Goal: Information Seeking & Learning: Learn about a topic

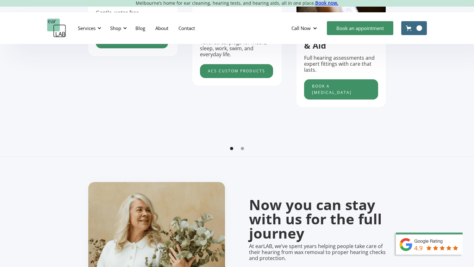
scroll to position [337, 0]
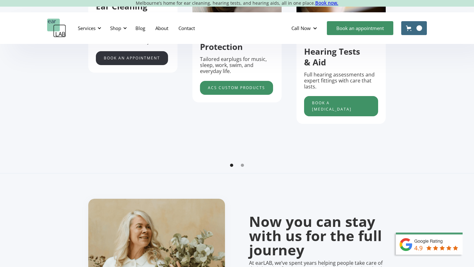
click at [158, 61] on link "Book an appointment" at bounding box center [132, 58] width 72 height 14
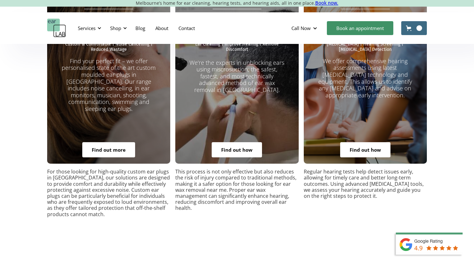
scroll to position [1206, 0]
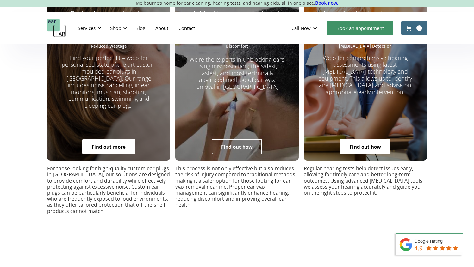
click at [242, 139] on link "Find out how" at bounding box center [237, 146] width 50 height 15
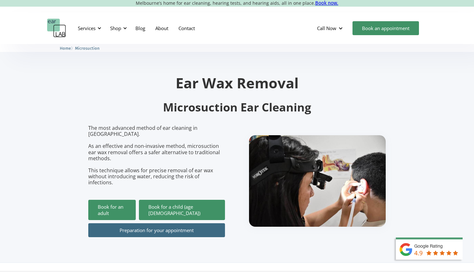
click at [153, 223] on link "Preparation for your appointment" at bounding box center [156, 230] width 137 height 14
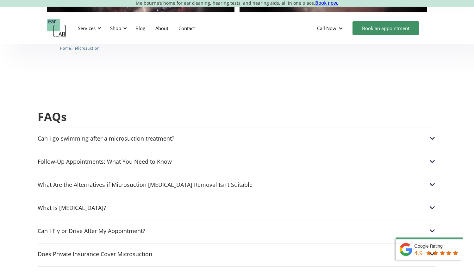
scroll to position [1571, 0]
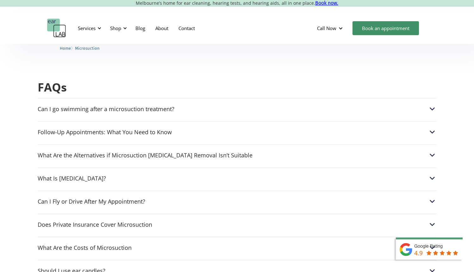
click at [183, 98] on div "Can I go swimming after a microsuction treatment? After a microsuction procedur…" at bounding box center [237, 269] width 399 height 342
click at [145, 129] on div "Follow-Up Appointments: What You Need to Know" at bounding box center [105, 132] width 134 height 6
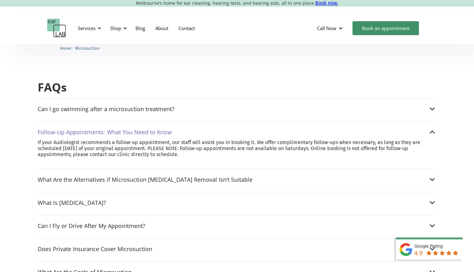
click at [145, 129] on div "Follow-Up Appointments: What You Need to Know" at bounding box center [105, 132] width 134 height 6
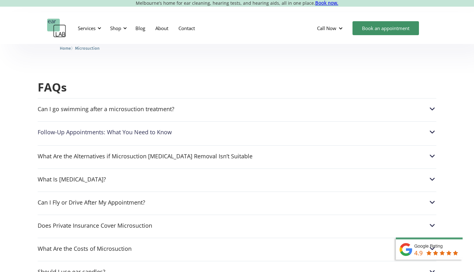
click at [145, 129] on div "Follow-Up Appointments: What You Need to Know" at bounding box center [105, 132] width 134 height 6
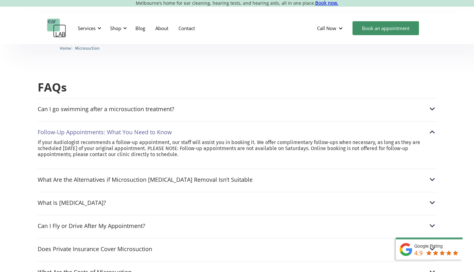
click at [145, 129] on div "Follow-Up Appointments: What You Need to Know" at bounding box center [105, 132] width 134 height 6
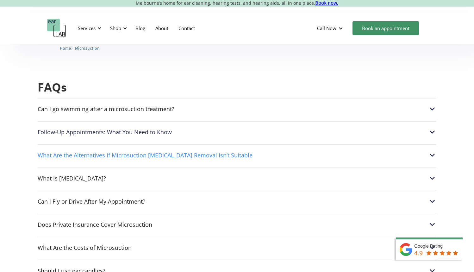
click at [132, 152] on div "What Are the Alternatives if Microsuction [MEDICAL_DATA] Removal Isn’t Suitable" at bounding box center [145, 155] width 215 height 6
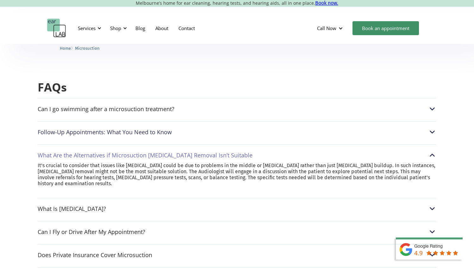
click at [132, 152] on div "What Are the Alternatives if Microsuction [MEDICAL_DATA] Removal Isn’t Suitable" at bounding box center [145, 155] width 215 height 6
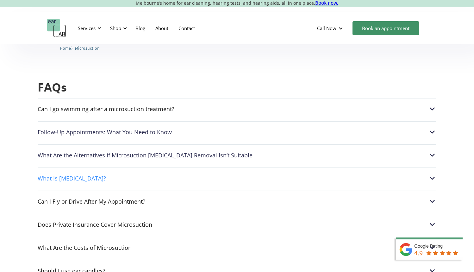
click at [88, 174] on div "What Is [MEDICAL_DATA]?" at bounding box center [237, 178] width 399 height 8
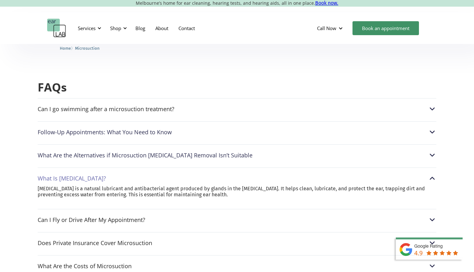
click at [87, 174] on div "What Is [MEDICAL_DATA]?" at bounding box center [237, 178] width 399 height 8
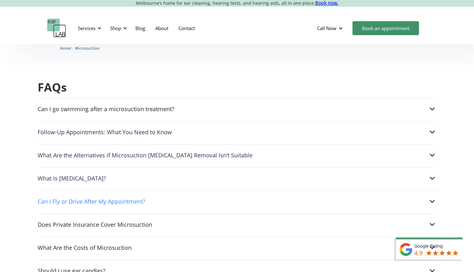
click at [81, 198] on div "Can I Fly or Drive After My Appointment?" at bounding box center [92, 201] width 108 height 6
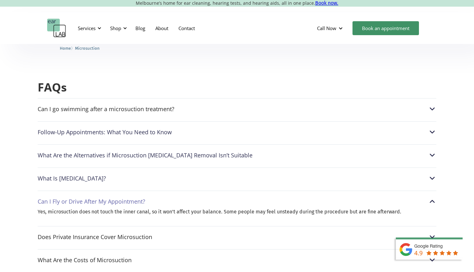
click at [81, 198] on div "Can I Fly or Drive After My Appointment?" at bounding box center [92, 201] width 108 height 6
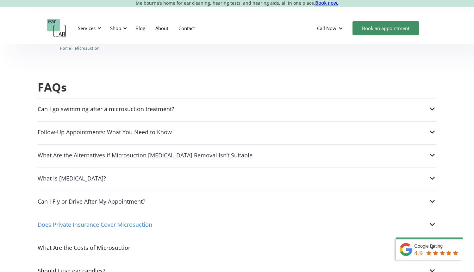
click at [69, 221] on div "Does Private Insurance Cover Microsuction" at bounding box center [95, 224] width 115 height 6
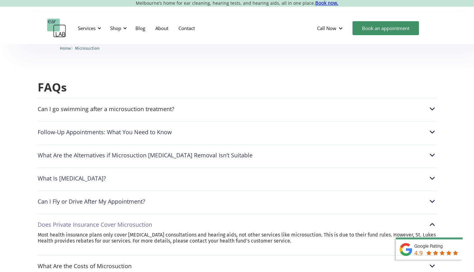
click at [69, 221] on div "Does Private Insurance Cover Microsuction" at bounding box center [95, 224] width 115 height 6
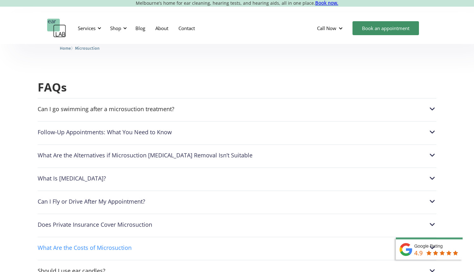
click at [63, 244] on div "What Are the Costs of Microsuction" at bounding box center [85, 247] width 94 height 6
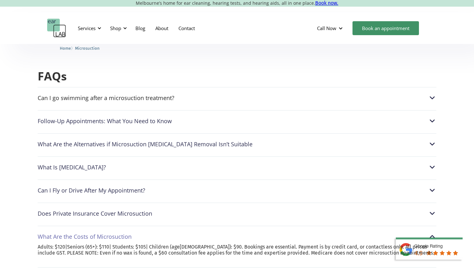
scroll to position [1589, 0]
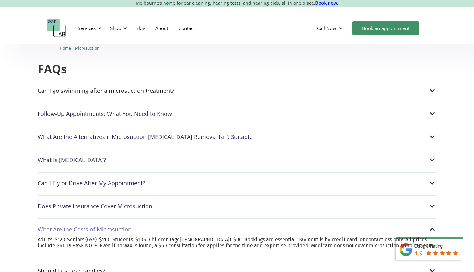
click at [72, 226] on div "What Are the Costs of Microsuction" at bounding box center [85, 229] width 94 height 6
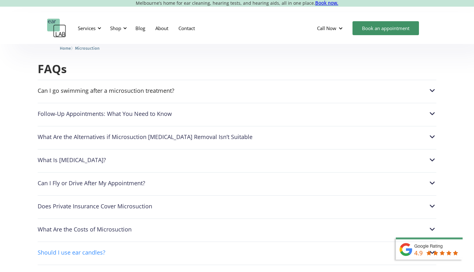
click at [60, 249] on div "Should I use ear candles?" at bounding box center [72, 252] width 68 height 6
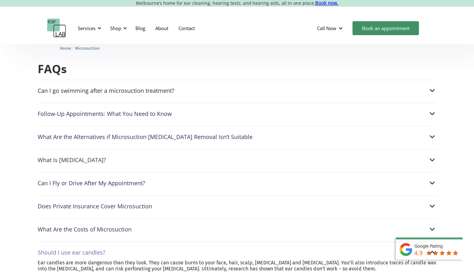
click at [60, 249] on div "Should I use ear candles?" at bounding box center [72, 252] width 68 height 6
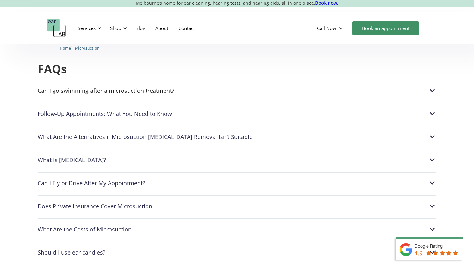
click at [53, 272] on div "Should I clean my ears with cotton buds?" at bounding box center [93, 275] width 110 height 6
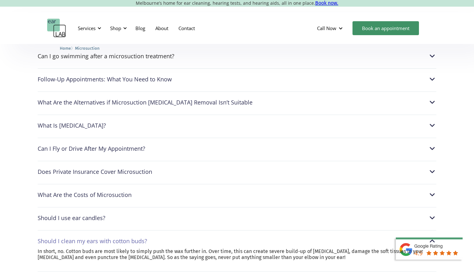
scroll to position [1626, 0]
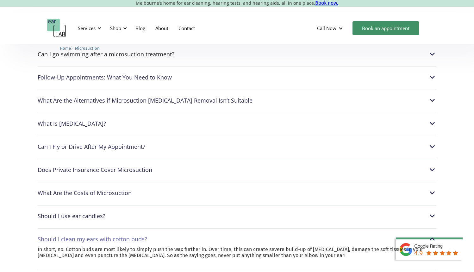
click at [70, 236] on div "Should I clean my ears with cotton buds?" at bounding box center [93, 239] width 110 height 6
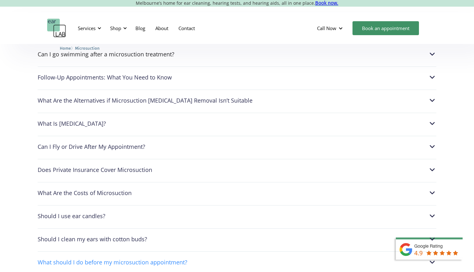
click at [72, 259] on div "What should I do before my microsuction appointment?" at bounding box center [113, 262] width 150 height 6
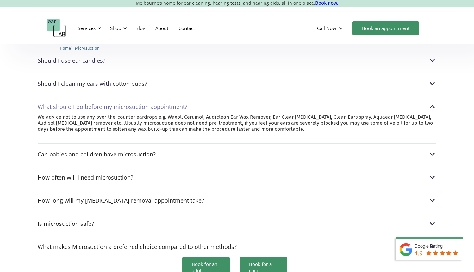
scroll to position [1785, 0]
